Goal: Transaction & Acquisition: Purchase product/service

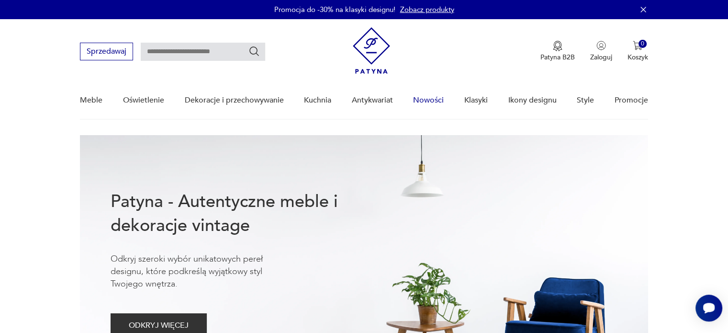
click at [438, 101] on link "Nowości" at bounding box center [428, 100] width 31 height 37
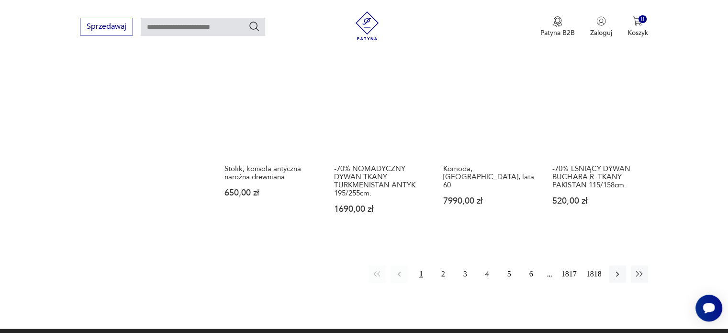
scroll to position [837, 0]
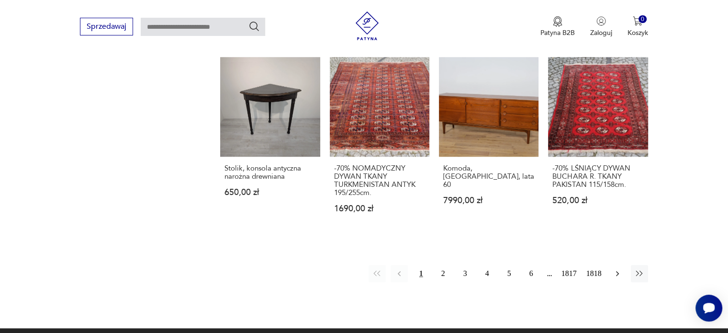
click at [617, 269] on icon "button" at bounding box center [618, 274] width 10 height 10
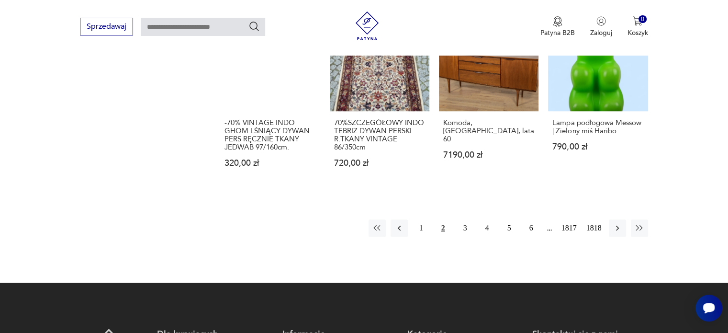
scroll to position [867, 0]
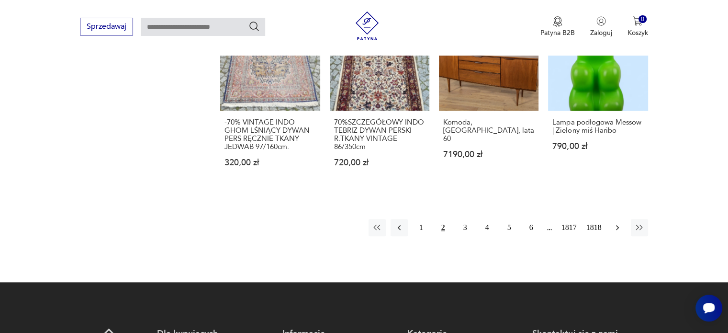
click at [618, 231] on icon "button" at bounding box center [618, 228] width 10 height 10
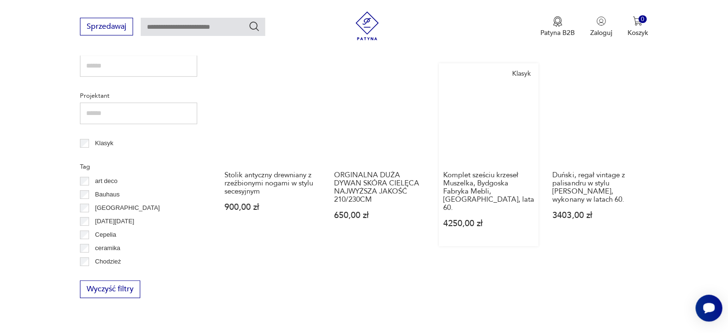
scroll to position [436, 0]
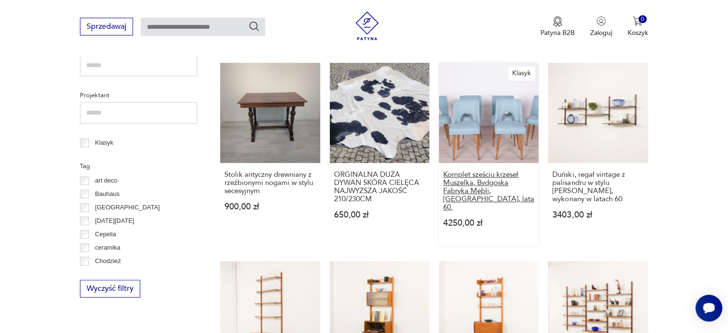
click at [484, 171] on h3 "Komplet sześciu krzeseł Muszelka, Bydgoska Fabryka Mebli, [GEOGRAPHIC_DATA], la…" at bounding box center [488, 190] width 91 height 41
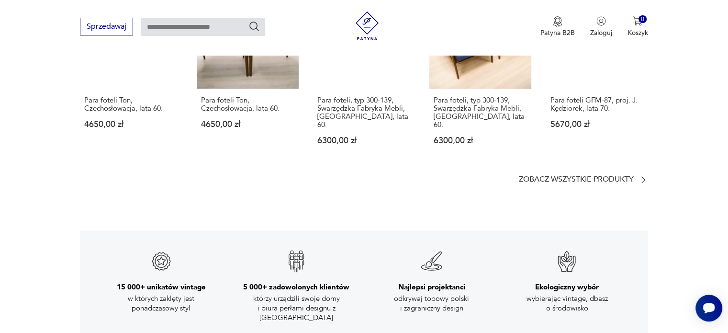
scroll to position [1312, 0]
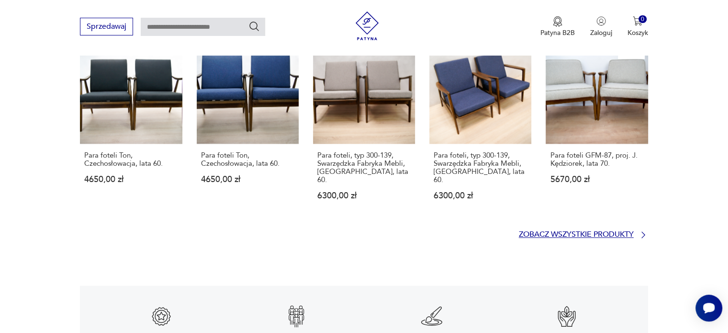
click at [552, 231] on p "Zobacz wszystkie produkty" at bounding box center [576, 234] width 115 height 6
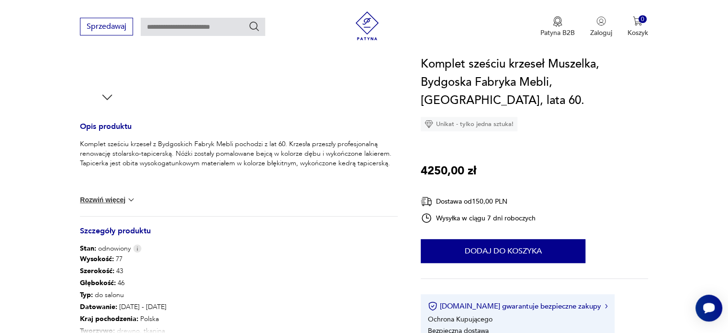
scroll to position [327, 0]
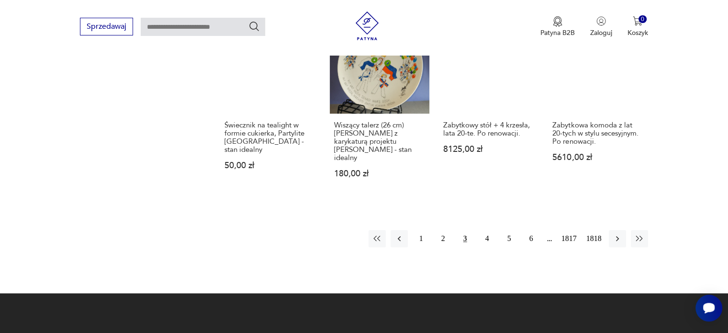
scroll to position [890, 0]
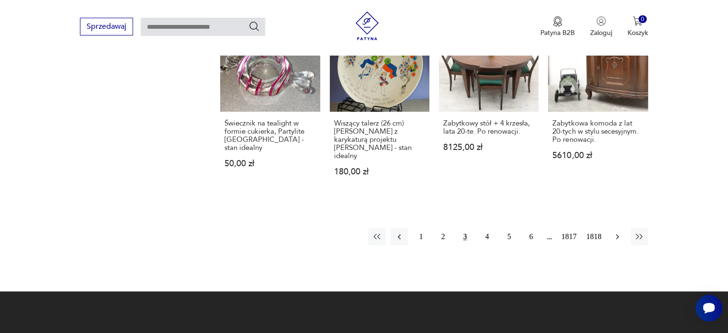
click at [616, 228] on button "button" at bounding box center [617, 236] width 17 height 17
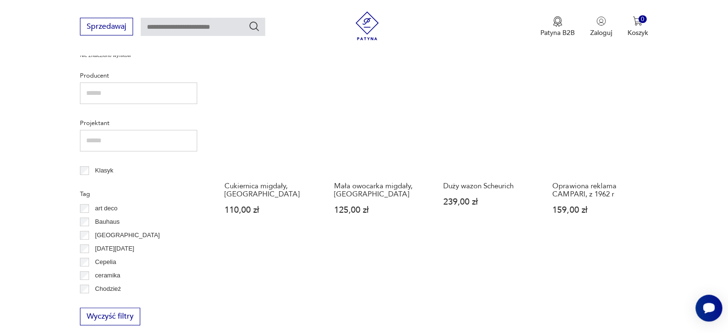
scroll to position [409, 0]
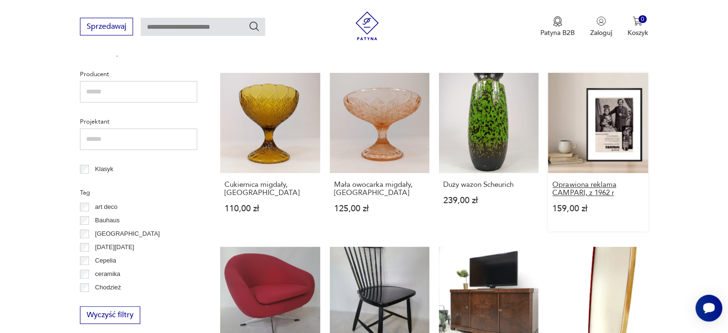
click at [566, 185] on h3 "Oprawiona reklama CAMPARI, z 1962 r" at bounding box center [597, 188] width 91 height 16
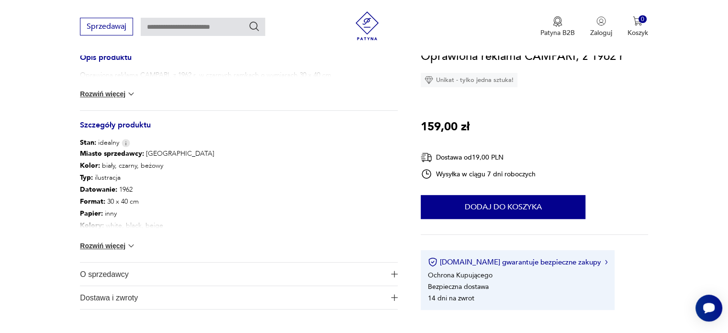
scroll to position [416, 0]
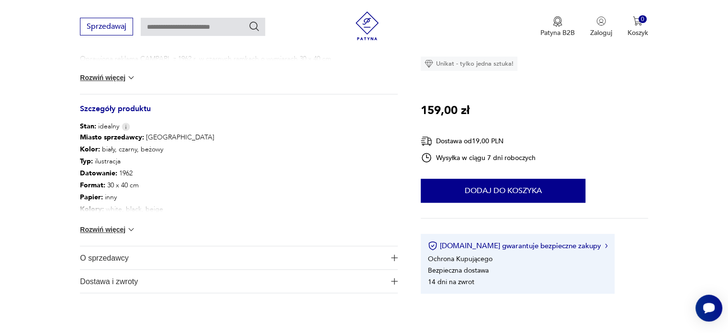
click at [130, 227] on img at bounding box center [131, 229] width 10 height 10
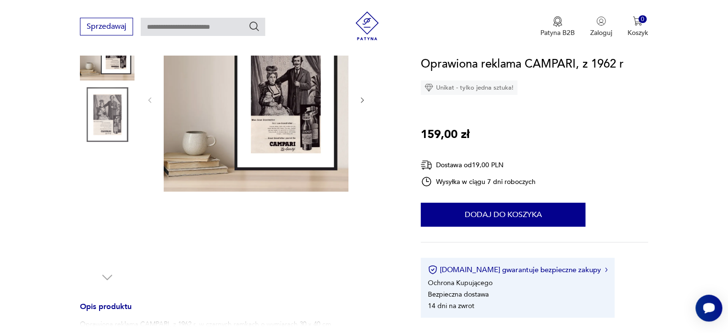
scroll to position [151, 0]
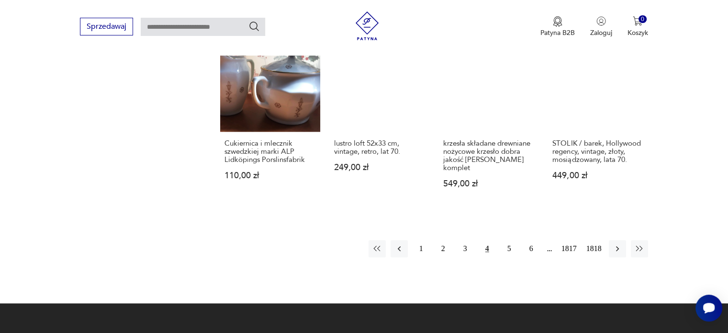
scroll to position [814, 0]
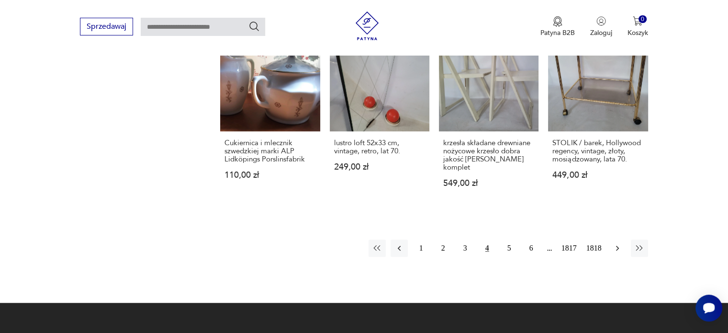
click at [614, 243] on icon "button" at bounding box center [618, 248] width 10 height 10
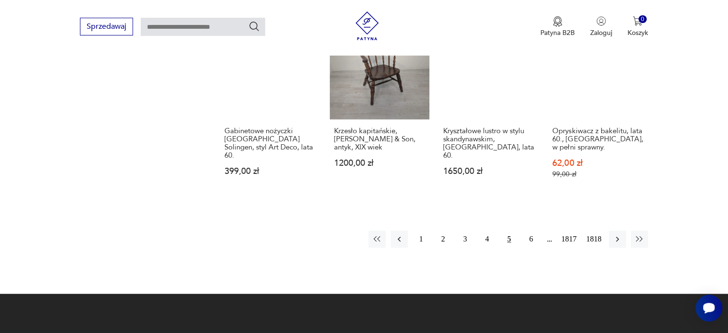
scroll to position [872, 0]
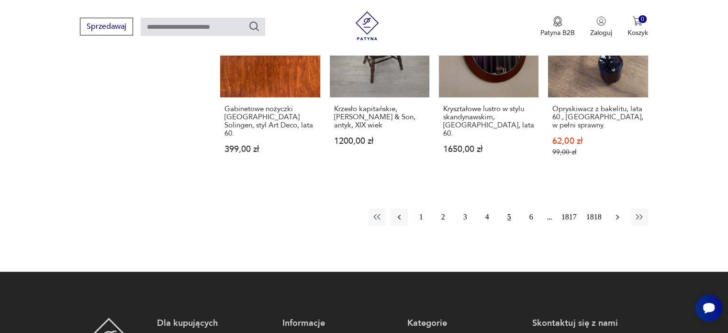
click at [621, 212] on icon "button" at bounding box center [618, 217] width 10 height 10
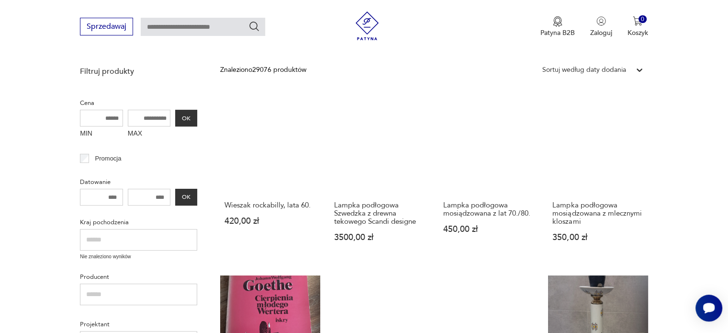
scroll to position [207, 0]
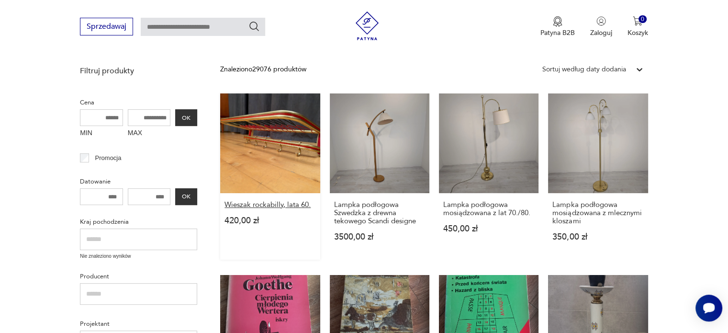
click at [298, 203] on h3 "Wieszak rockabilly, lata 60." at bounding box center [269, 205] width 91 height 8
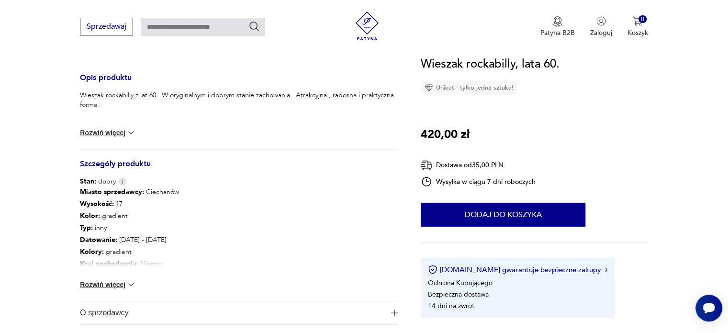
scroll to position [408, 0]
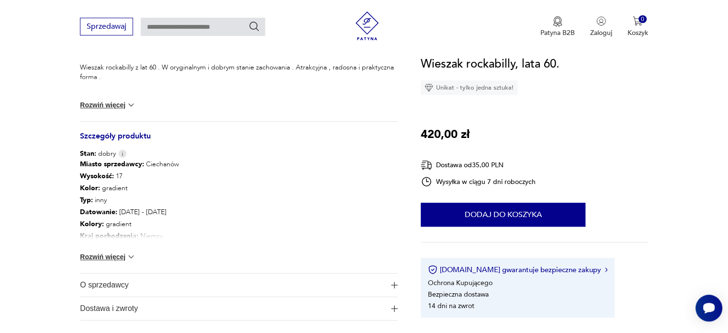
click at [128, 256] on img at bounding box center [131, 257] width 10 height 10
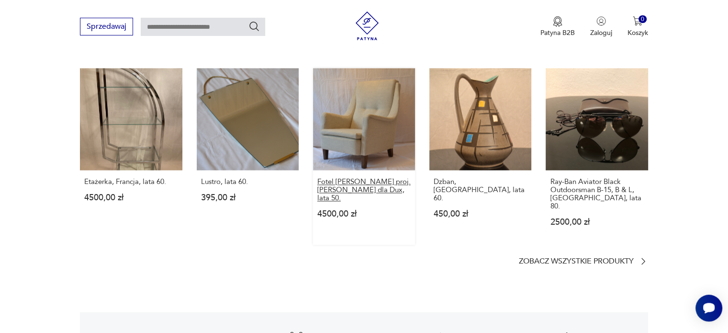
scroll to position [1363, 0]
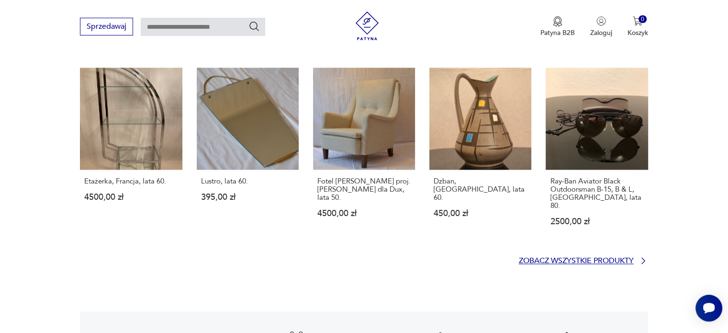
click at [614, 258] on p "Zobacz wszystkie produkty" at bounding box center [576, 261] width 115 height 6
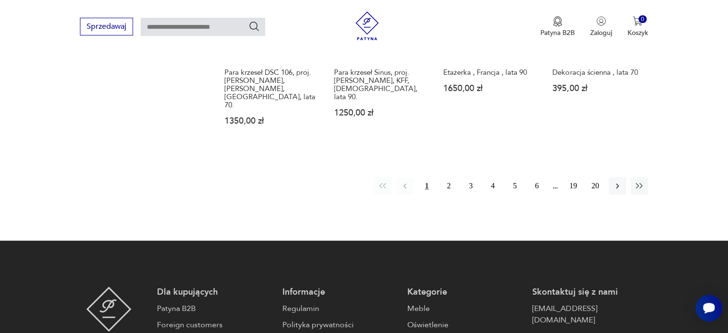
scroll to position [990, 0]
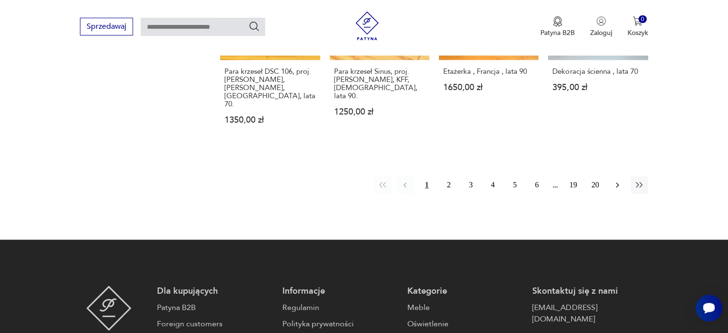
click at [617, 182] on icon "button" at bounding box center [617, 184] width 3 height 5
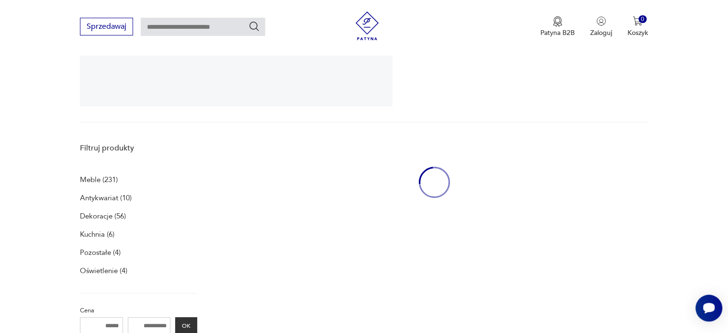
scroll to position [197, 0]
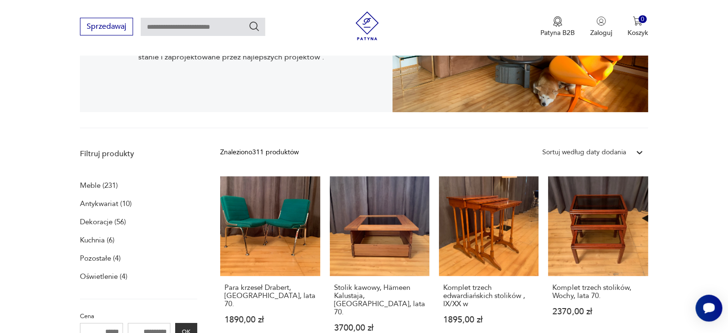
click at [175, 23] on input "text" at bounding box center [203, 27] width 124 height 18
type input "**********"
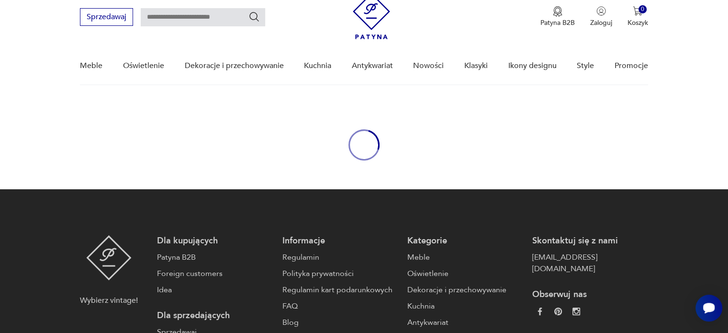
type input "**********"
